Goal: Information Seeking & Learning: Learn about a topic

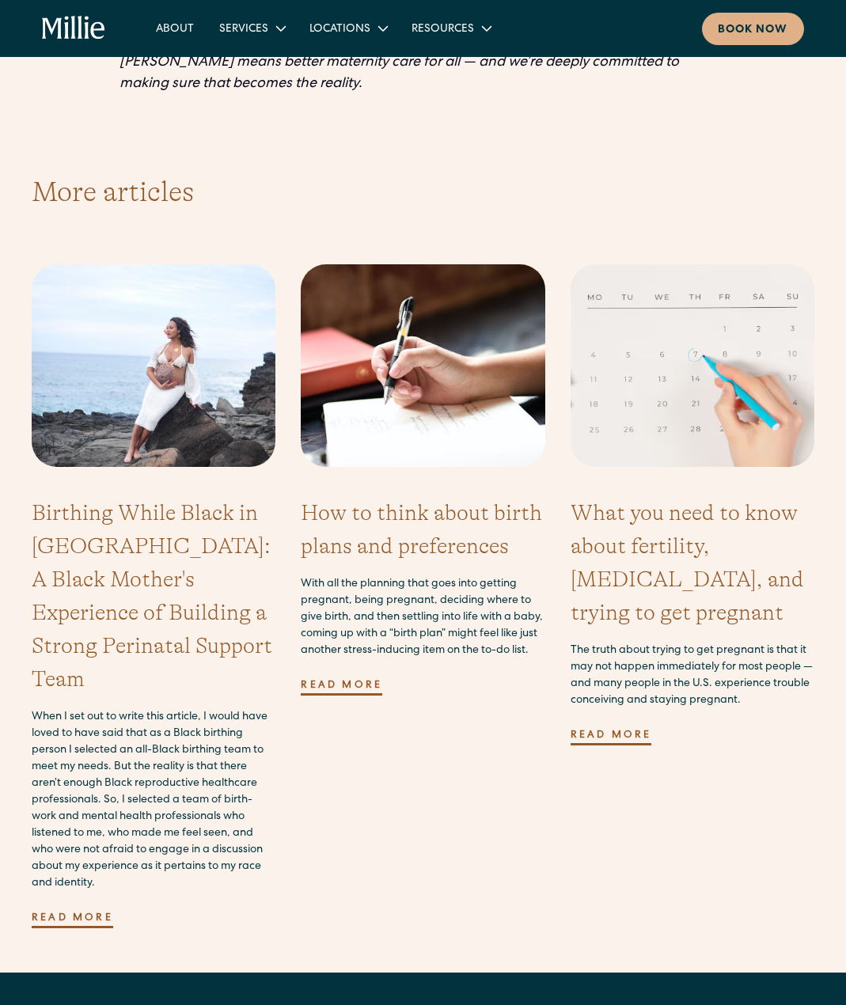
scroll to position [4113, 0]
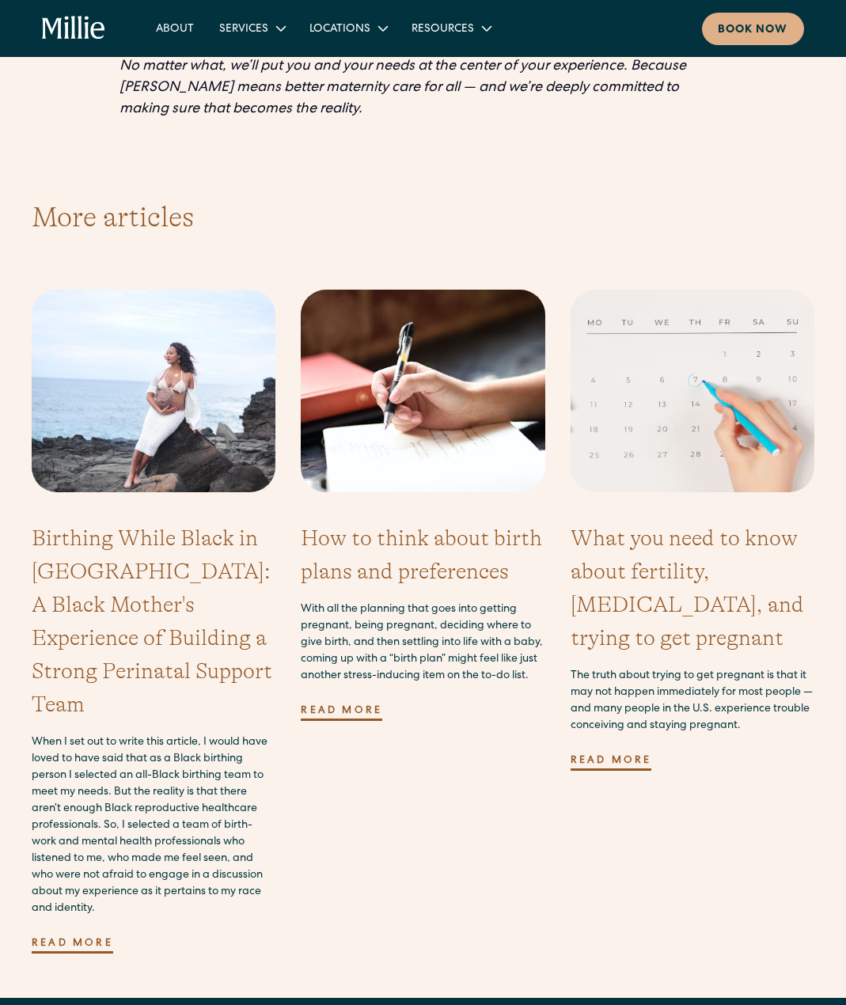
click at [616, 747] on link "Read more" at bounding box center [610, 762] width 81 height 30
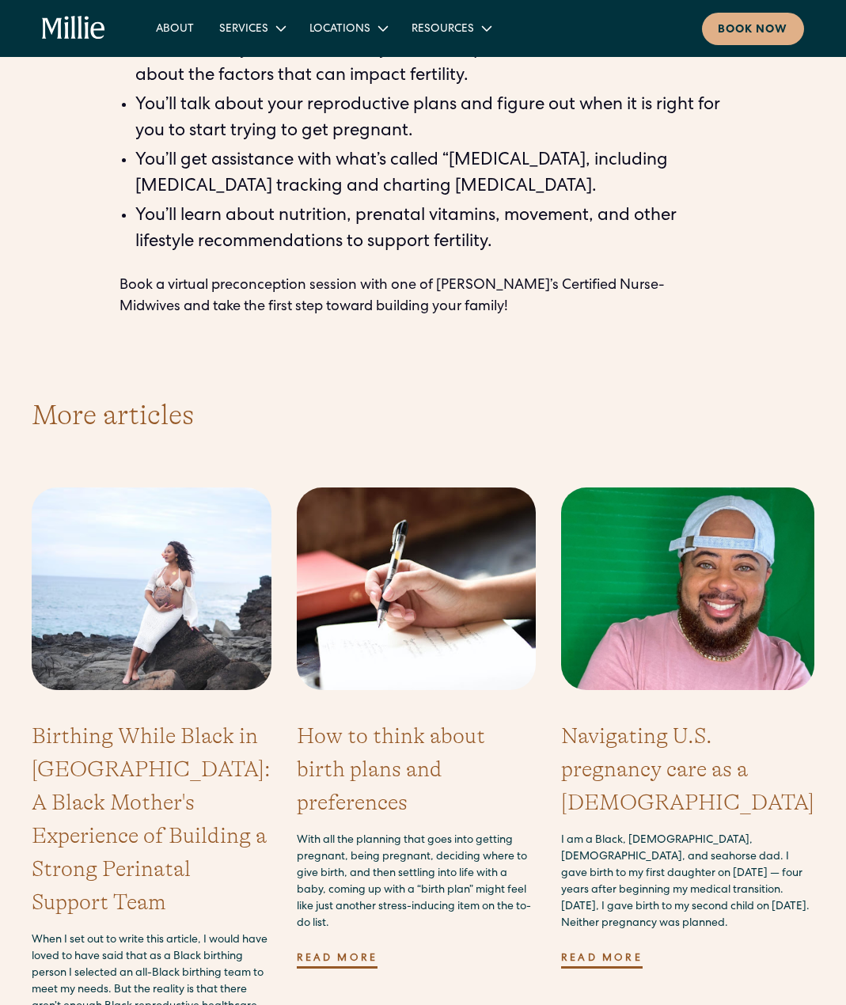
scroll to position [5220, 0]
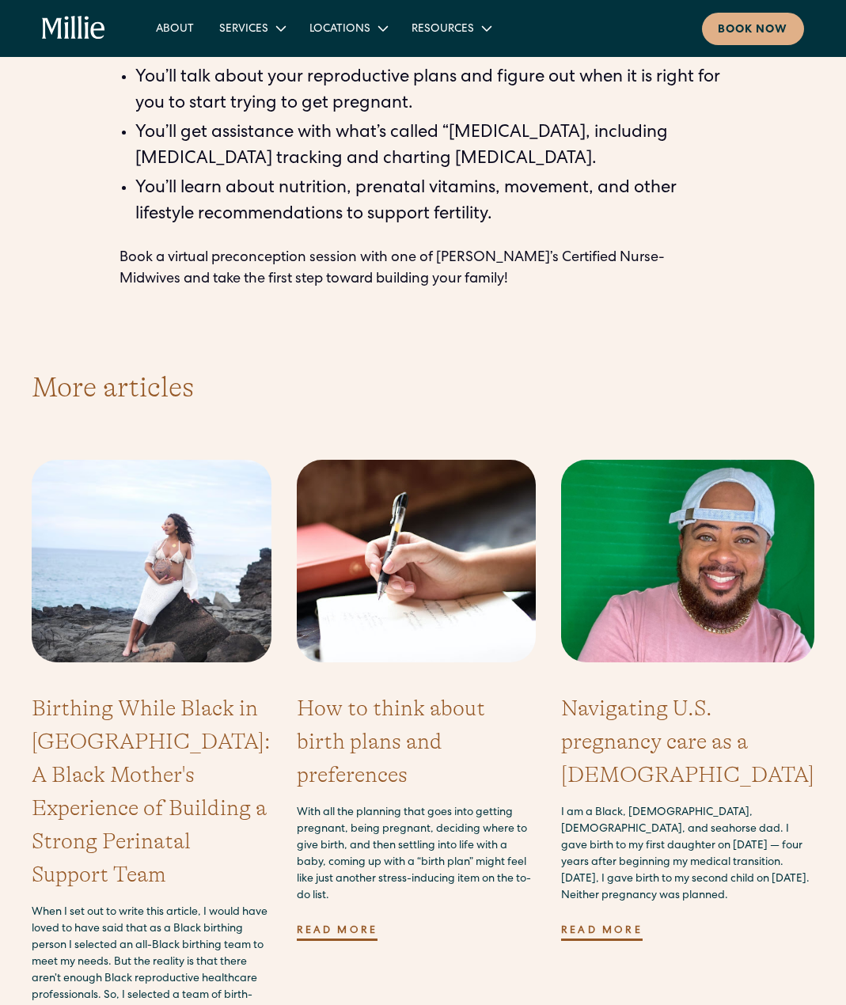
click at [622, 691] on h3 "Navigating U.S. pregnancy care as a [DEMOGRAPHIC_DATA]" at bounding box center [687, 741] width 253 height 100
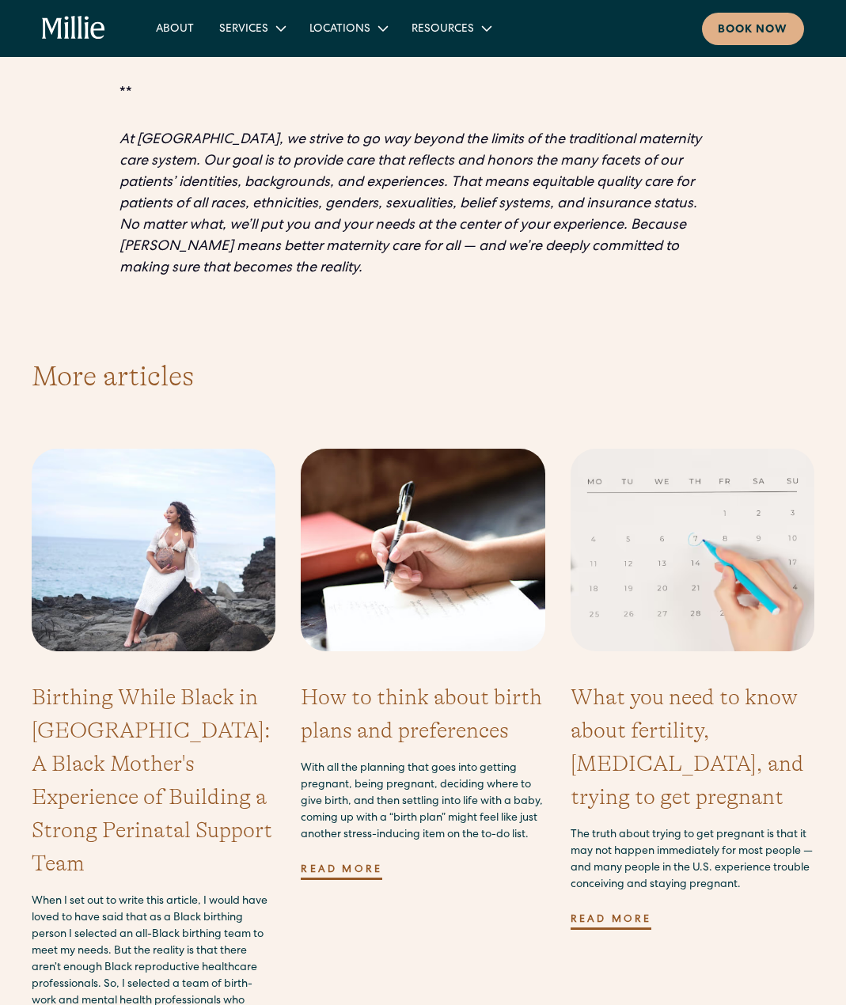
scroll to position [3955, 0]
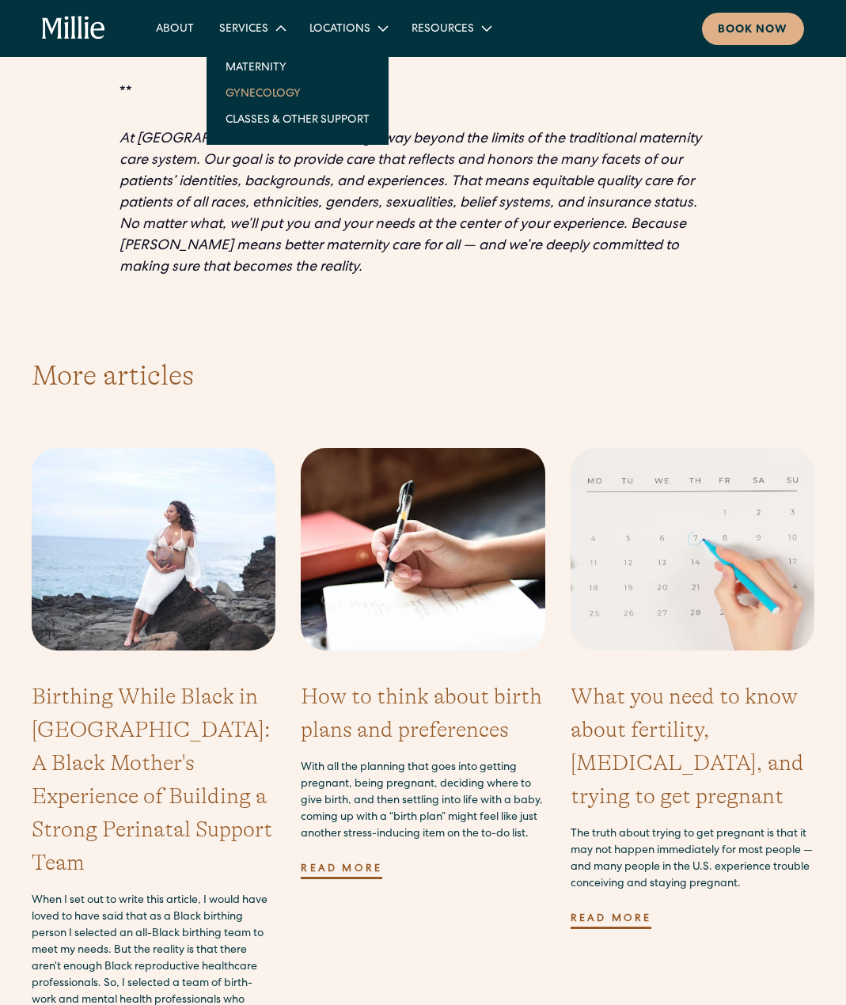
click at [258, 91] on link "Gynecology" at bounding box center [297, 93] width 169 height 26
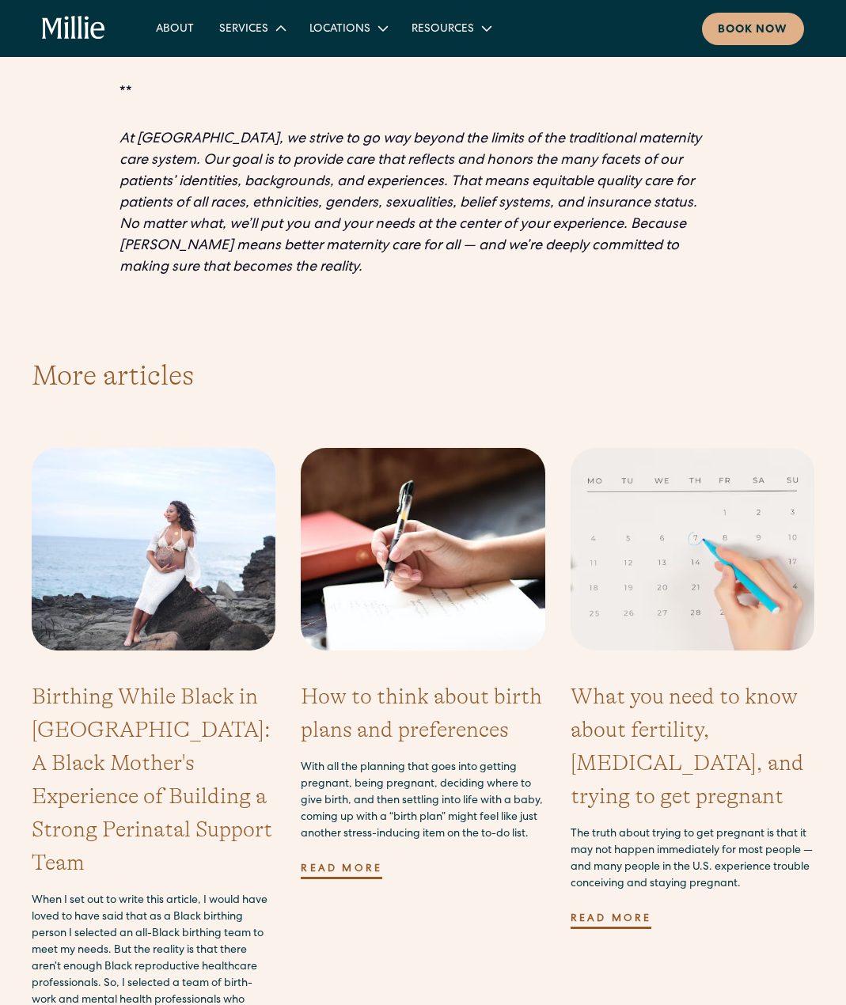
scroll to position [3947, 0]
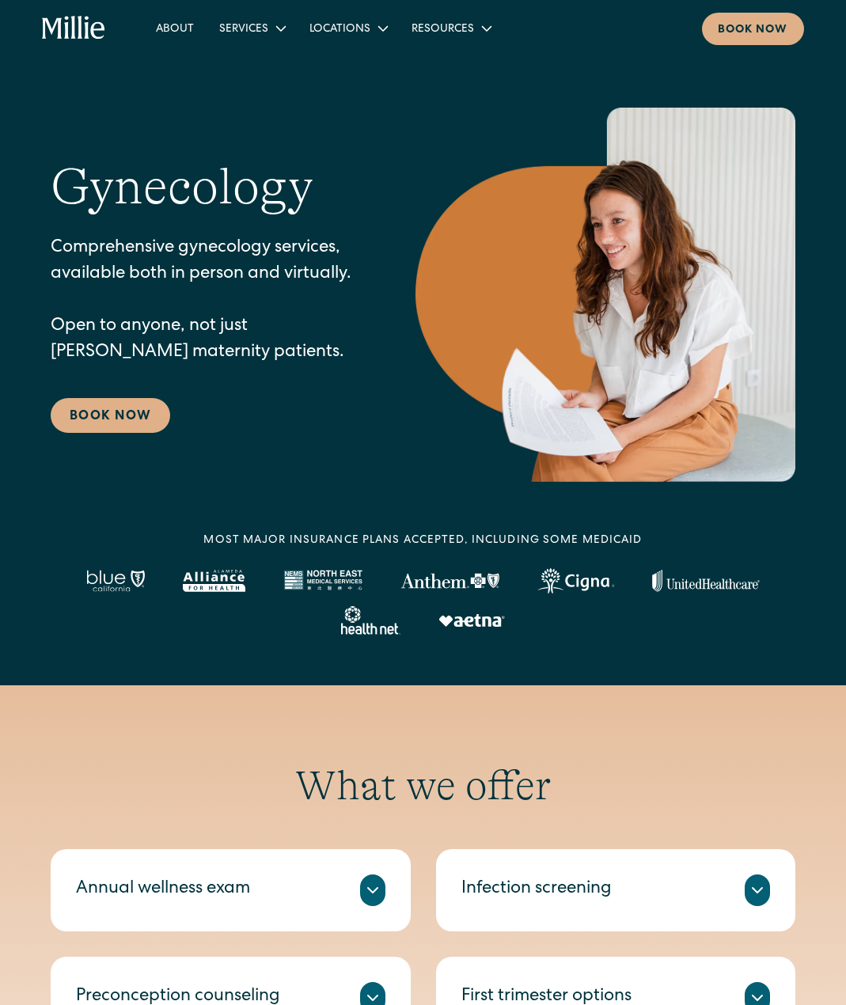
drag, startPoint x: 337, startPoint y: 258, endPoint x: 343, endPoint y: 272, distance: 15.6
click at [343, 272] on p "Comprehensive gynecology services, available both in person and virtually. Open…" at bounding box center [201, 301] width 301 height 131
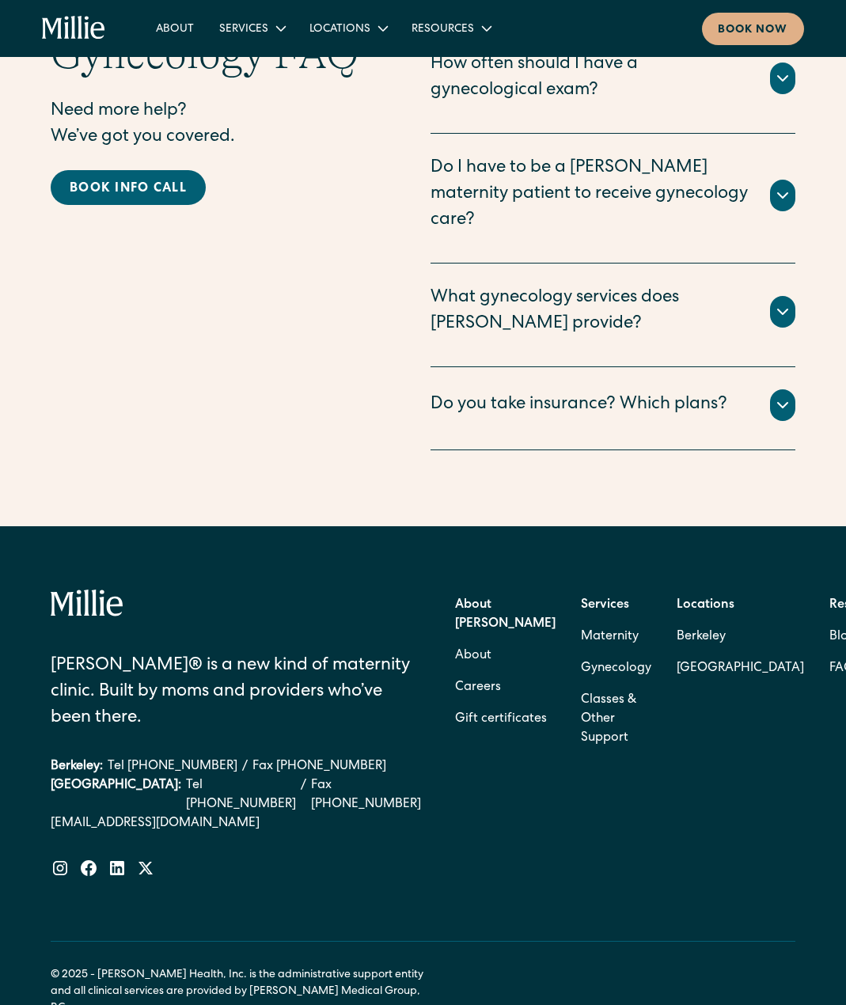
scroll to position [3300, 0]
